Goal: Find specific page/section: Find specific page/section

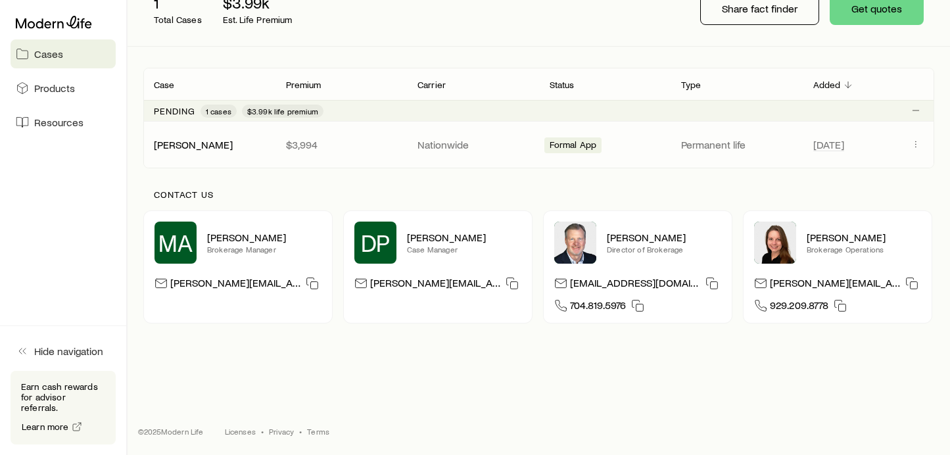
scroll to position [193, 0]
click at [579, 139] on span "Formal App" at bounding box center [573, 146] width 47 height 14
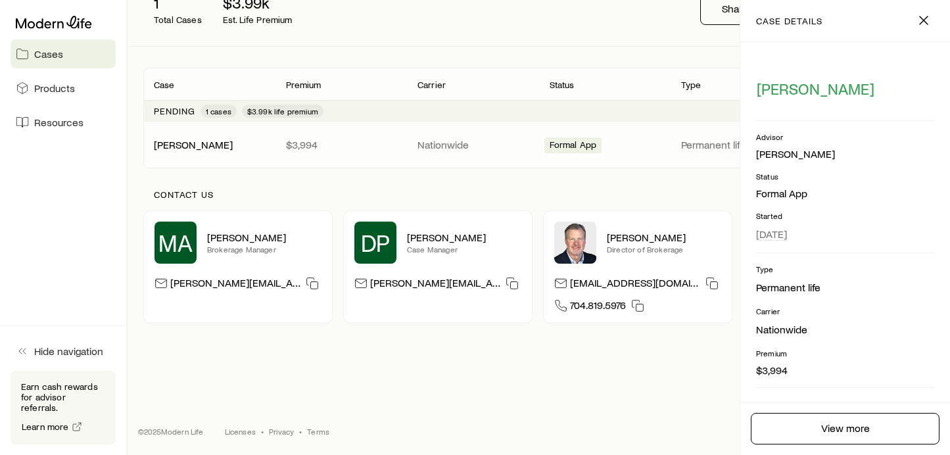
click at [839, 429] on link "View more" at bounding box center [845, 429] width 189 height 32
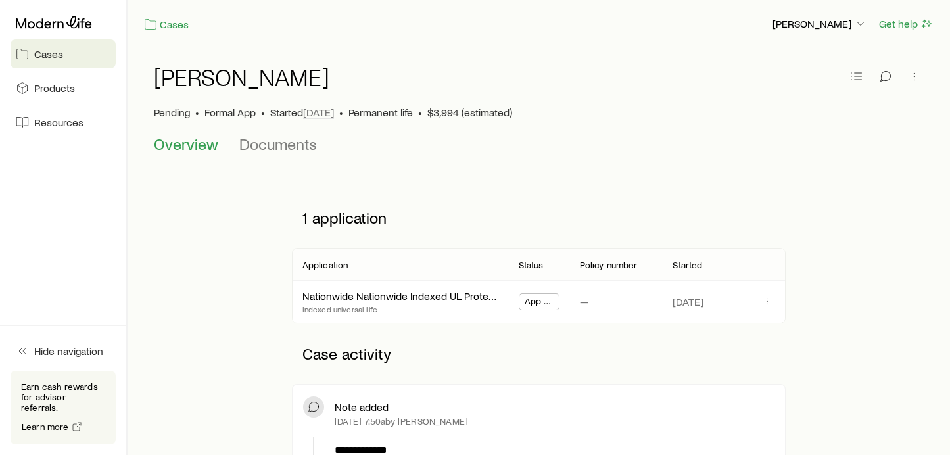
click at [174, 22] on link "Cases" at bounding box center [166, 24] width 46 height 15
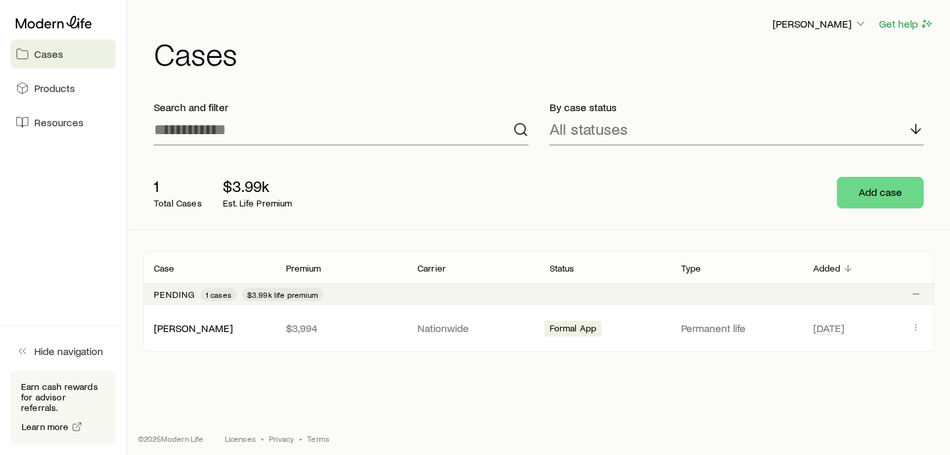
click at [858, 22] on icon "button" at bounding box center [860, 23] width 13 height 13
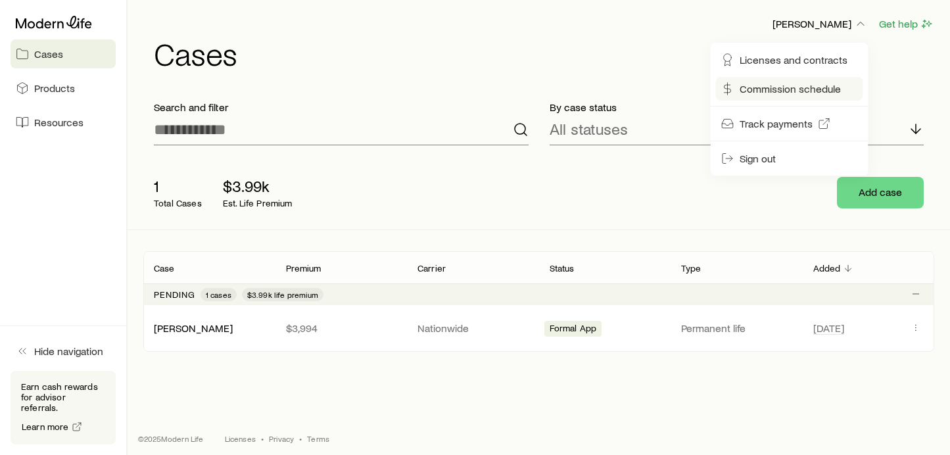
click at [765, 89] on span "Commission schedule" at bounding box center [790, 88] width 101 height 13
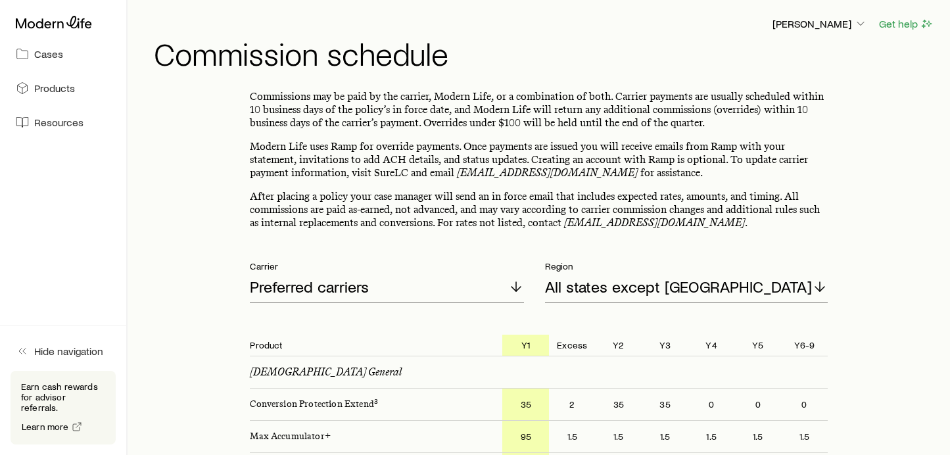
click at [863, 22] on icon "button" at bounding box center [860, 23] width 13 height 13
click at [48, 51] on span "Cases" at bounding box center [48, 53] width 29 height 13
